Goal: Task Accomplishment & Management: Use online tool/utility

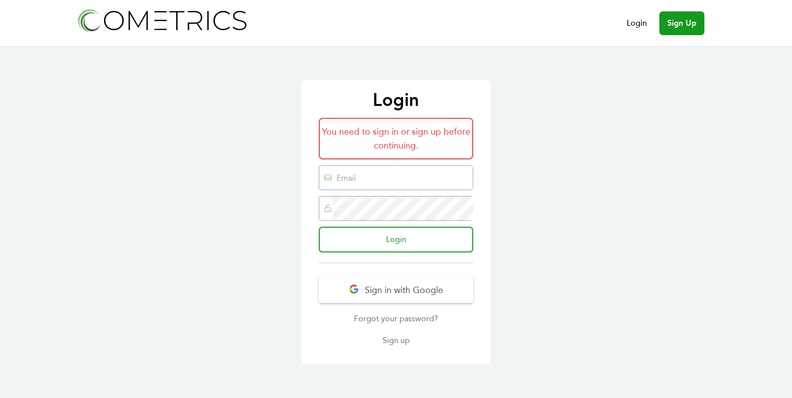
type input "[EMAIL_ADDRESS][DOMAIN_NAME]"
click at [391, 177] on input "ed@cometrics.io" at bounding box center [402, 178] width 140 height 24
click at [342, 235] on input "Login" at bounding box center [396, 240] width 154 height 26
